Goal: Book appointment/travel/reservation

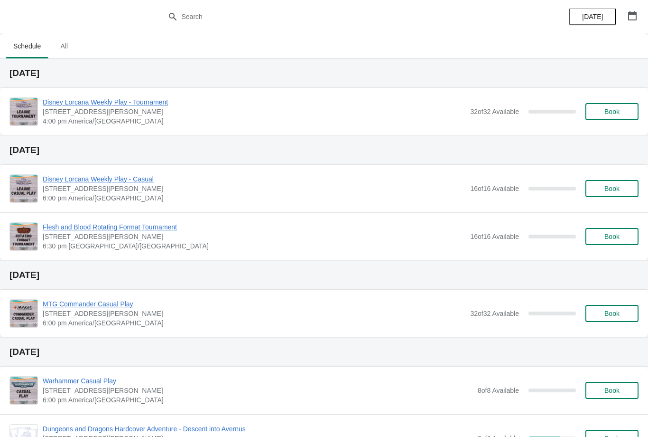
click at [617, 111] on span "Book" at bounding box center [612, 112] width 15 height 8
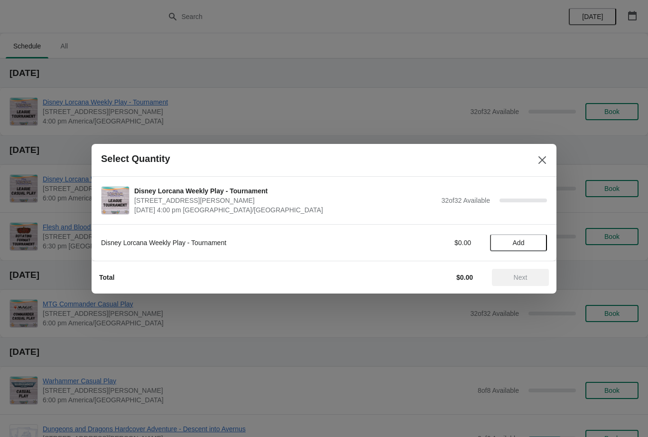
click at [529, 242] on span "Add" at bounding box center [519, 243] width 40 height 8
click at [529, 264] on div "Total $9.95 Next" at bounding box center [321, 273] width 458 height 25
click at [512, 278] on span "Next" at bounding box center [521, 277] width 42 height 8
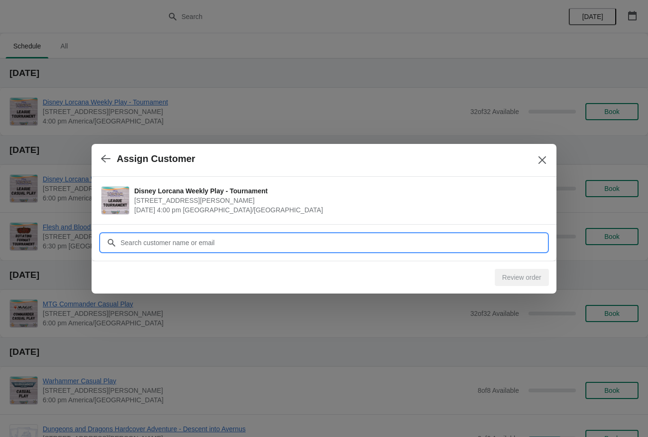
click at [478, 246] on input "Customer" at bounding box center [333, 242] width 427 height 17
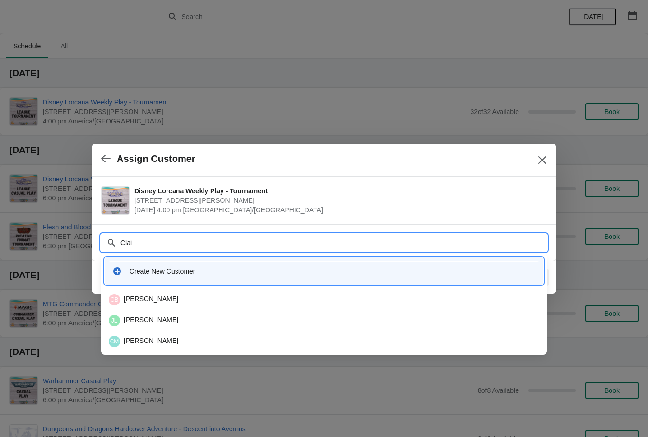
type input "Clair"
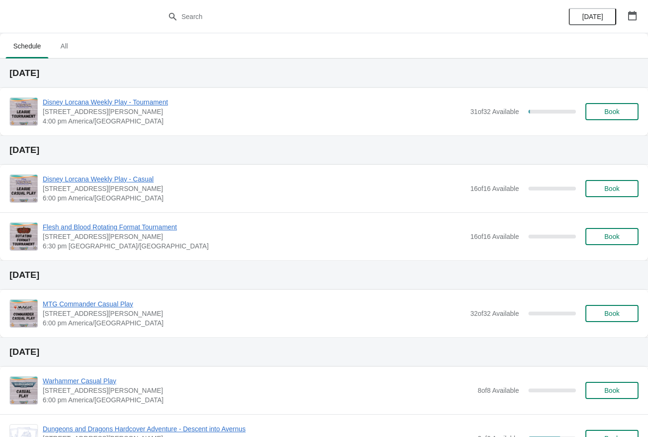
click at [610, 109] on span "Book" at bounding box center [612, 112] width 15 height 8
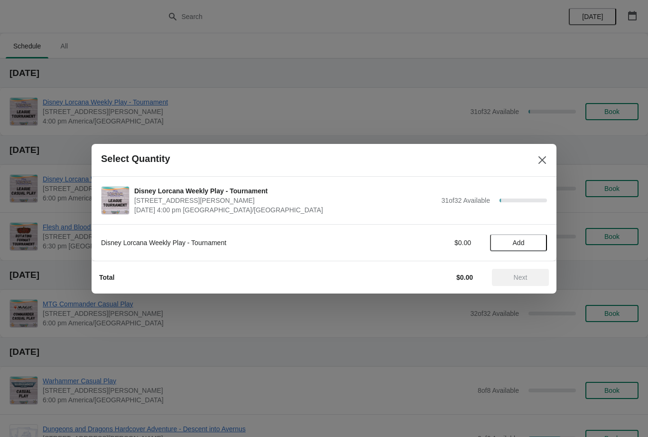
click at [532, 235] on button "Add" at bounding box center [518, 242] width 57 height 17
click at [535, 274] on span "Next" at bounding box center [521, 277] width 42 height 8
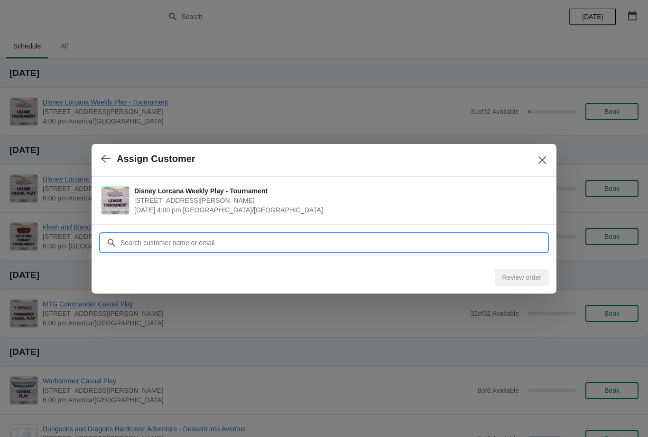
click at [492, 242] on input "Customer" at bounding box center [333, 242] width 427 height 17
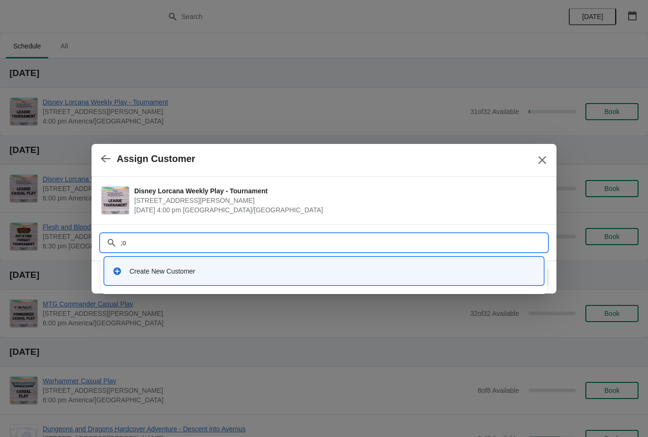
type input ";"
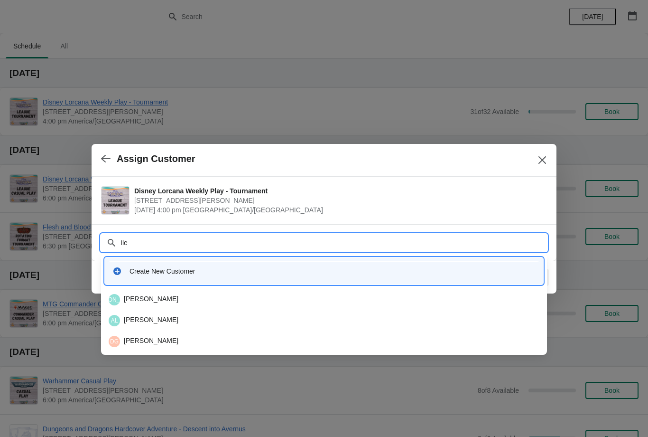
type input "Iler"
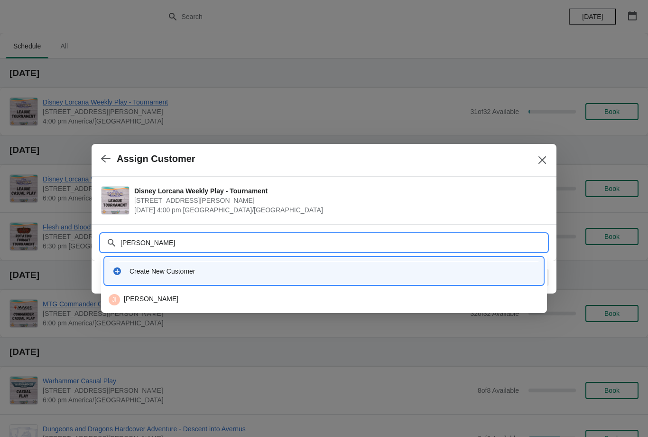
click at [288, 302] on div "JI James Iler" at bounding box center [324, 299] width 431 height 11
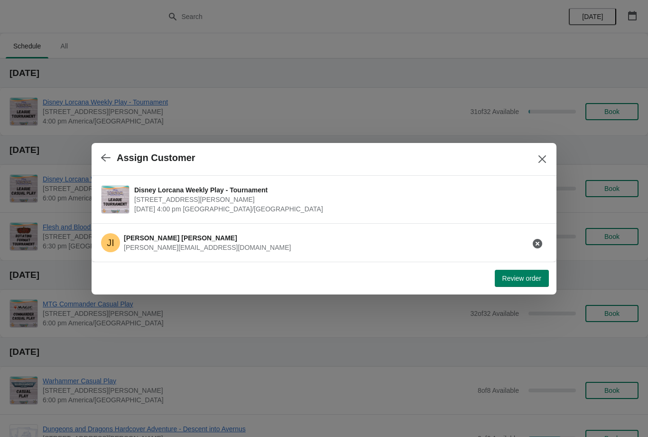
click at [536, 282] on span "Review order" at bounding box center [522, 278] width 39 height 8
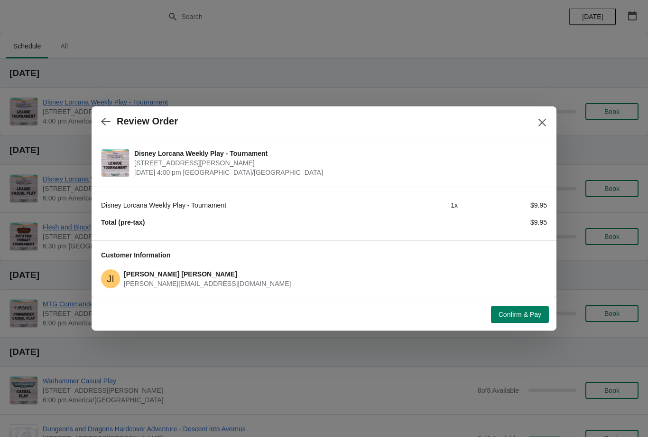
click at [534, 315] on span "Confirm & Pay" at bounding box center [520, 314] width 43 height 8
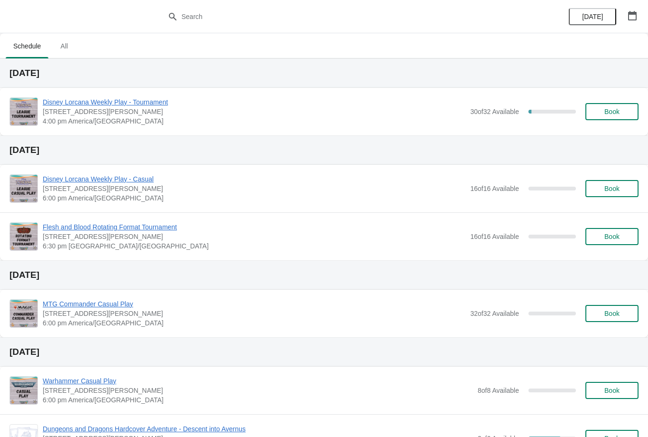
click at [617, 116] on button "Book" at bounding box center [612, 111] width 53 height 17
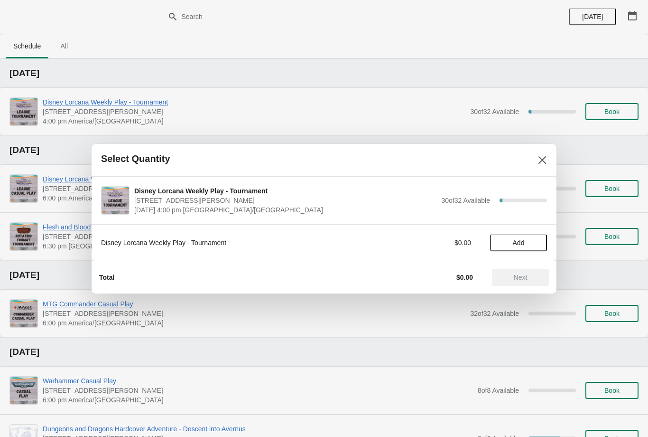
click at [533, 235] on button "Add" at bounding box center [518, 242] width 57 height 17
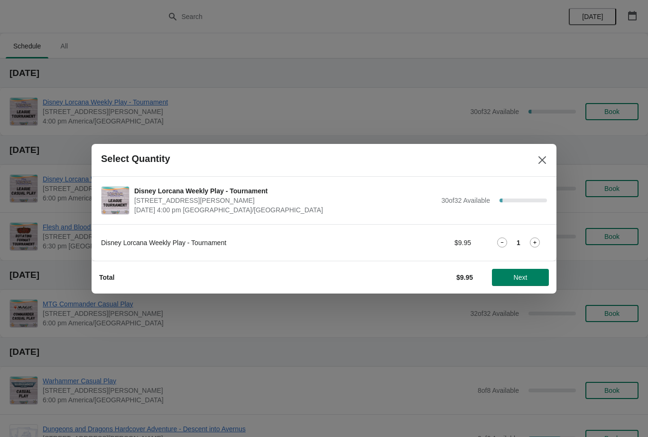
click at [520, 271] on button "Next" at bounding box center [520, 277] width 57 height 17
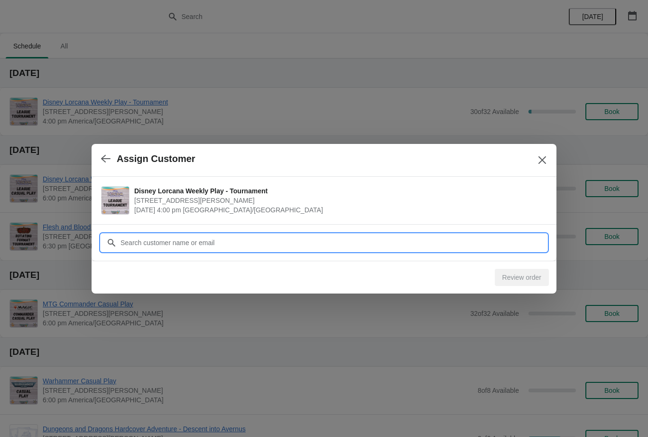
click at [428, 237] on input "Customer" at bounding box center [333, 242] width 427 height 17
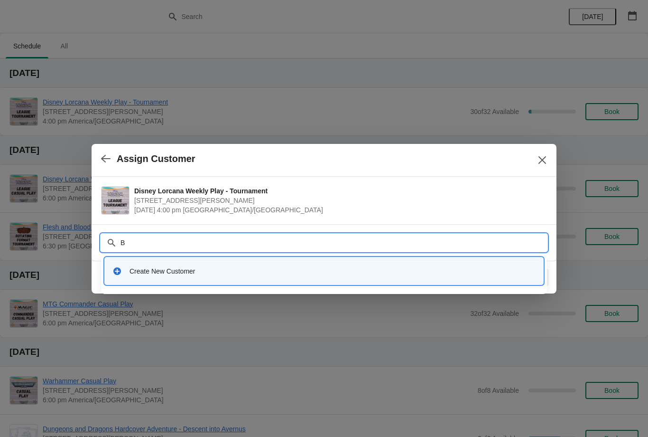
type input "Bl"
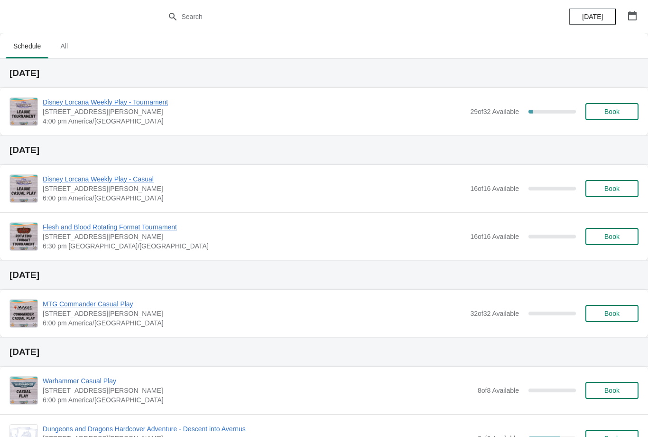
click at [620, 109] on span "Book" at bounding box center [612, 112] width 15 height 8
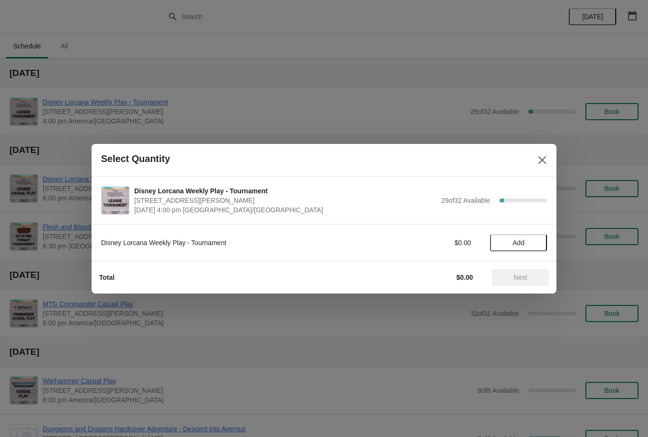
click at [535, 246] on button "Add" at bounding box center [518, 242] width 57 height 17
click at [529, 278] on span "Next" at bounding box center [521, 277] width 42 height 8
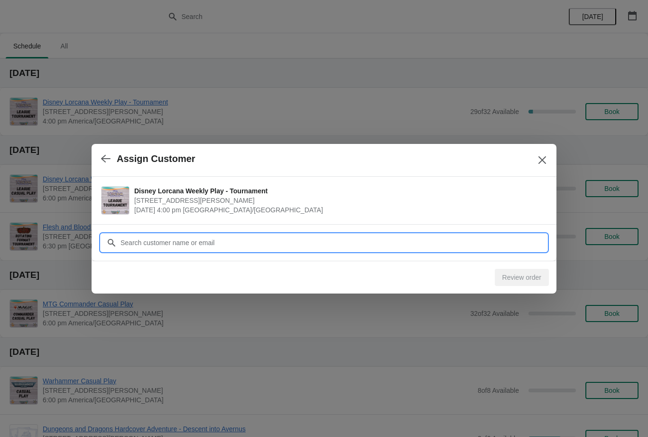
click at [508, 235] on input "Customer" at bounding box center [333, 242] width 427 height 17
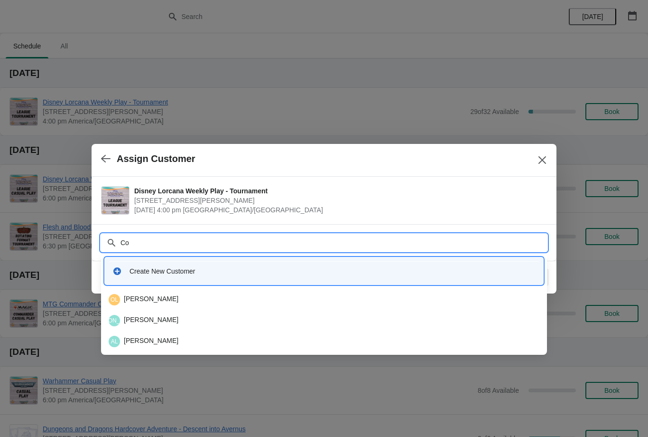
type input "C"
type input "Roberts"
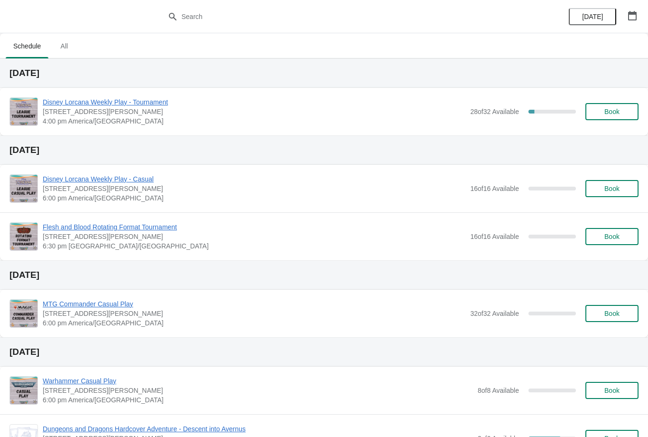
click at [617, 114] on span "Book" at bounding box center [612, 112] width 15 height 8
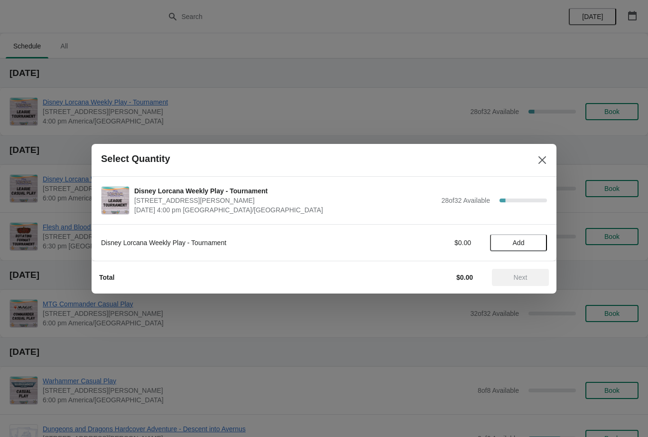
click at [535, 247] on button "Add" at bounding box center [518, 242] width 57 height 17
click at [529, 276] on span "Next" at bounding box center [521, 277] width 42 height 8
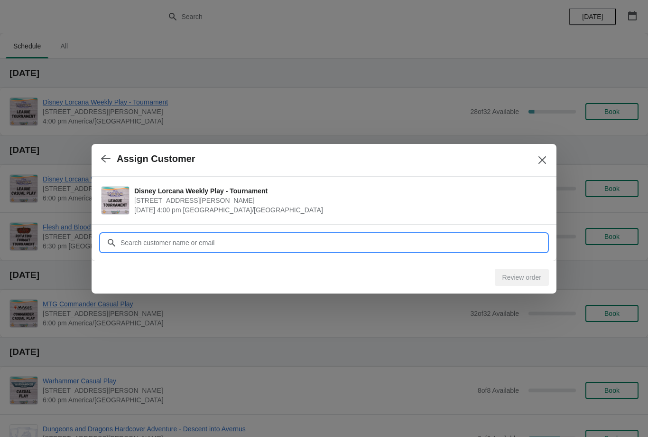
click at [467, 248] on input "Customer" at bounding box center [333, 242] width 427 height 17
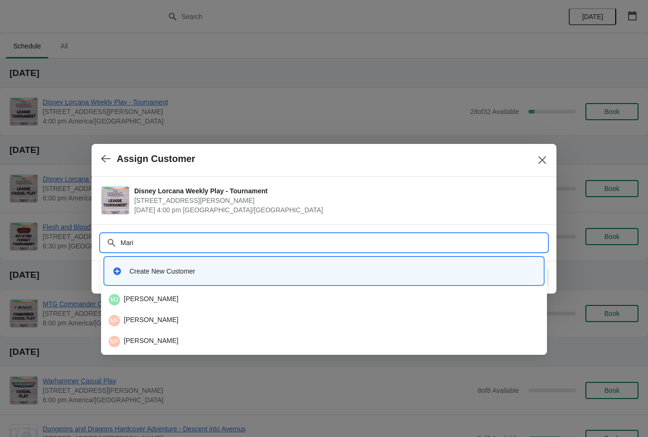
type input "Maria"
click at [243, 318] on div "MF Maria Fernandez" at bounding box center [324, 320] width 431 height 11
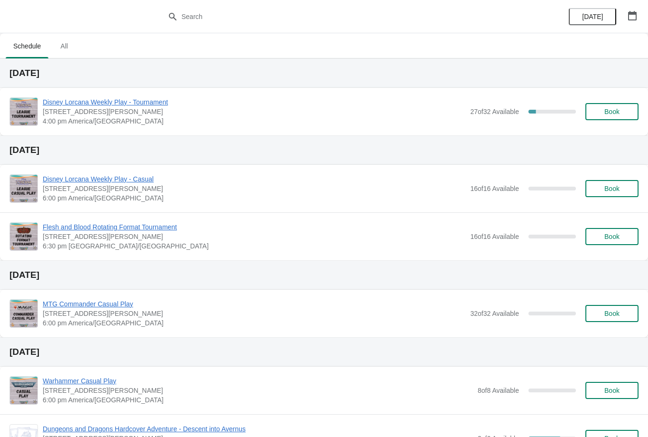
click at [602, 119] on button "Book" at bounding box center [612, 111] width 53 height 17
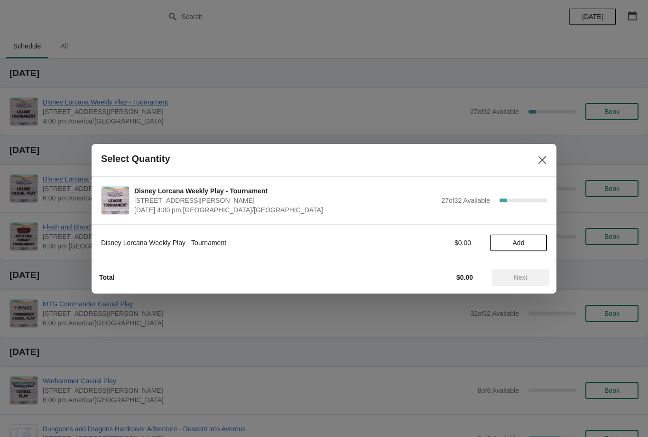
click at [521, 234] on button "Add" at bounding box center [518, 242] width 57 height 17
click at [531, 262] on div "Total $9.95 Next" at bounding box center [321, 273] width 458 height 25
click at [523, 272] on button "Next" at bounding box center [520, 277] width 57 height 17
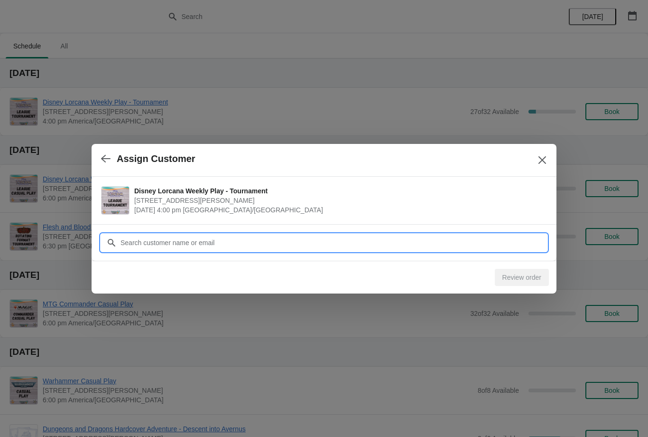
click at [517, 234] on input "Customer" at bounding box center [333, 242] width 427 height 17
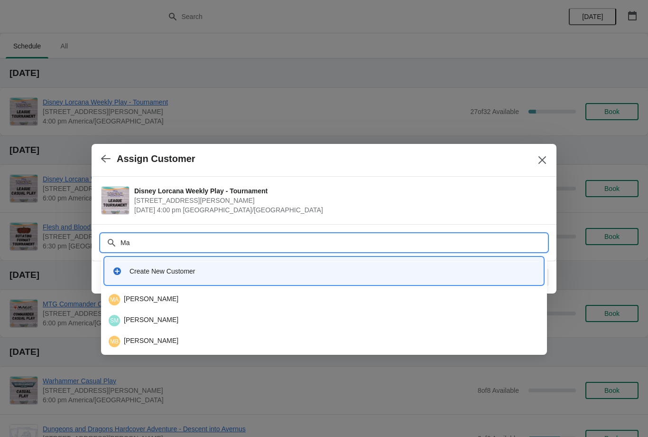
type input "M"
type input "C"
